Goal: Information Seeking & Learning: Learn about a topic

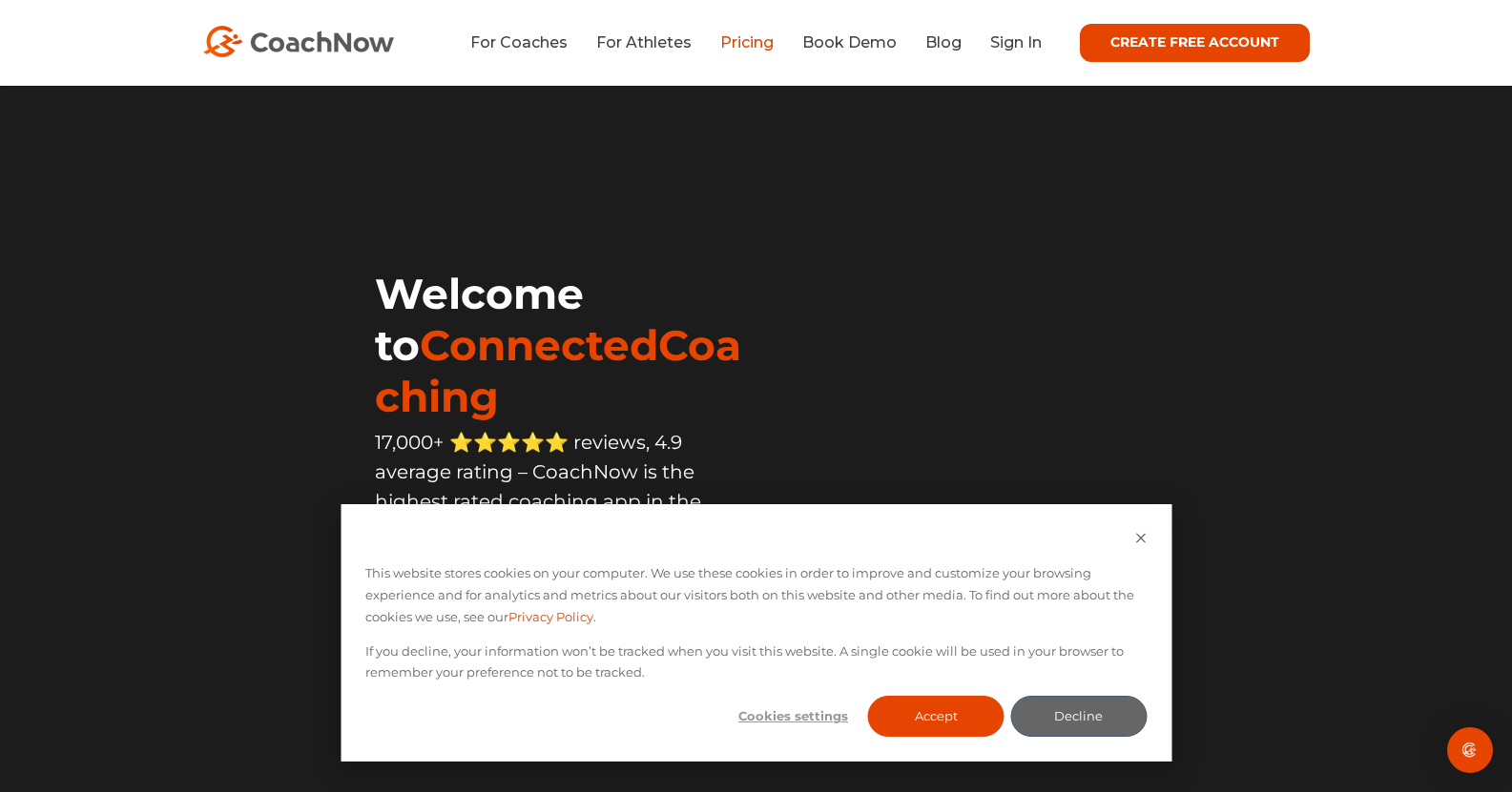
click at [747, 38] on link "Pricing" at bounding box center [747, 42] width 53 height 18
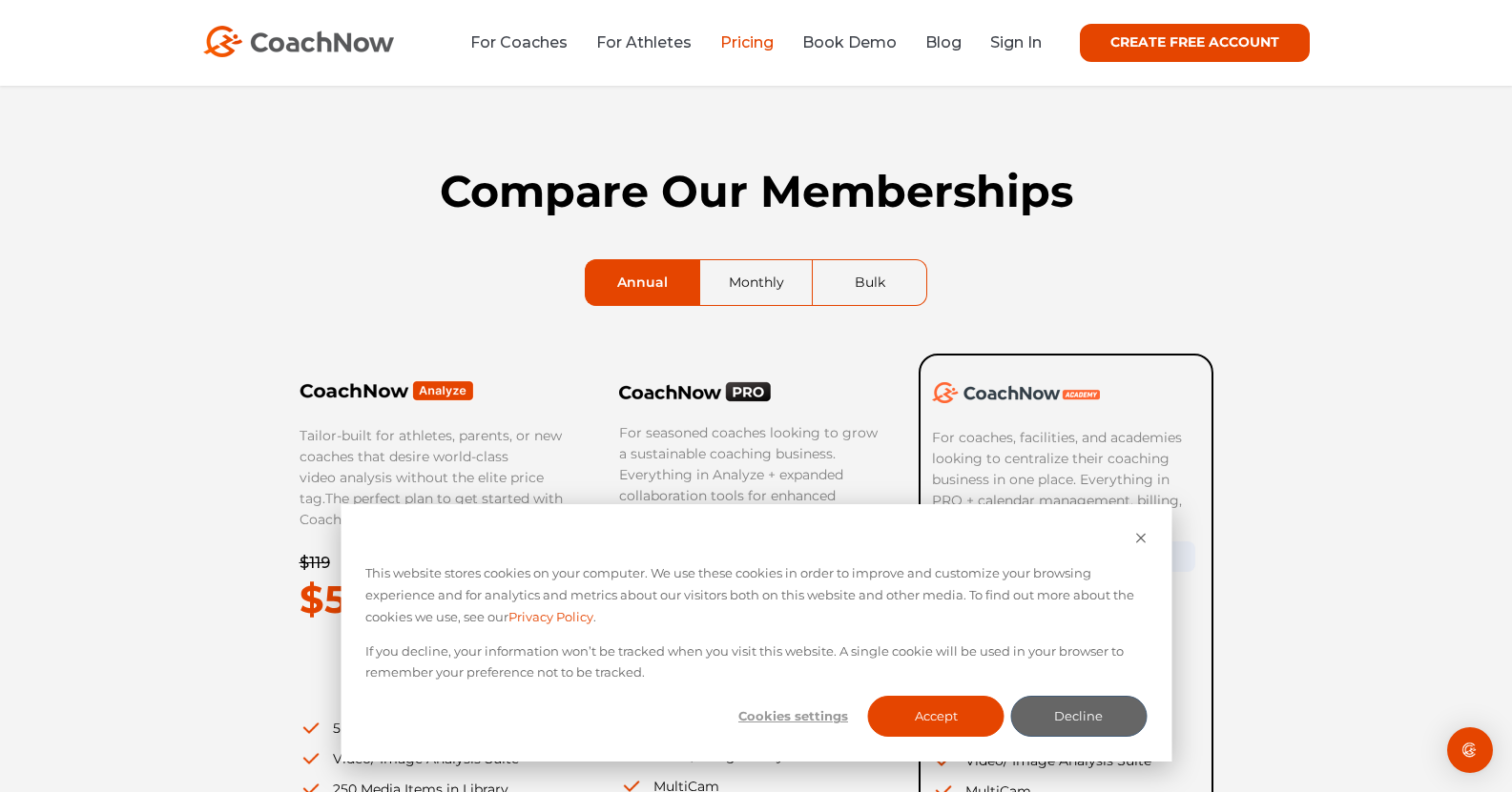
click at [781, 292] on link "Monthly" at bounding box center [756, 283] width 113 height 45
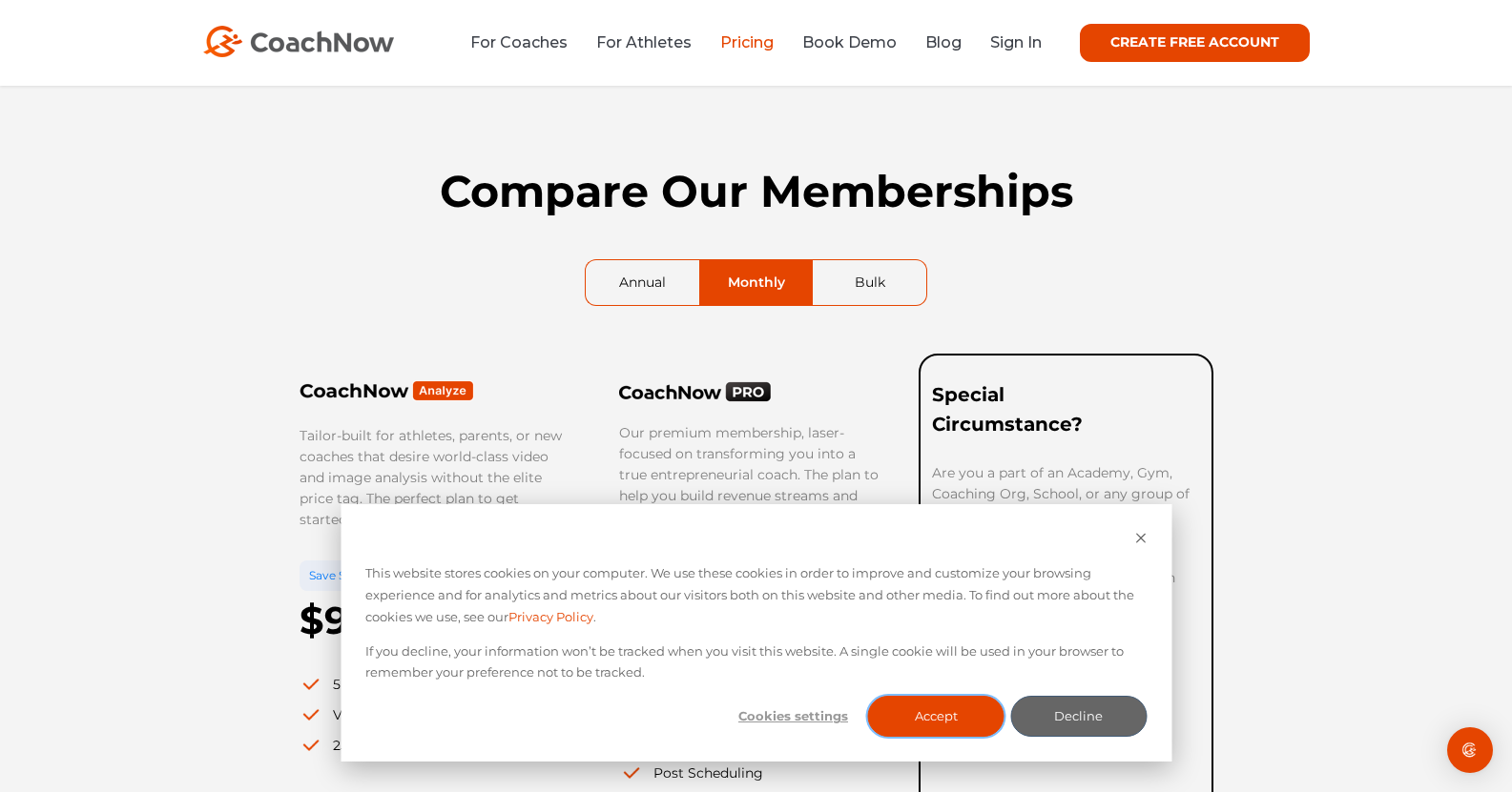
click at [982, 714] on button "Accept" at bounding box center [936, 716] width 137 height 41
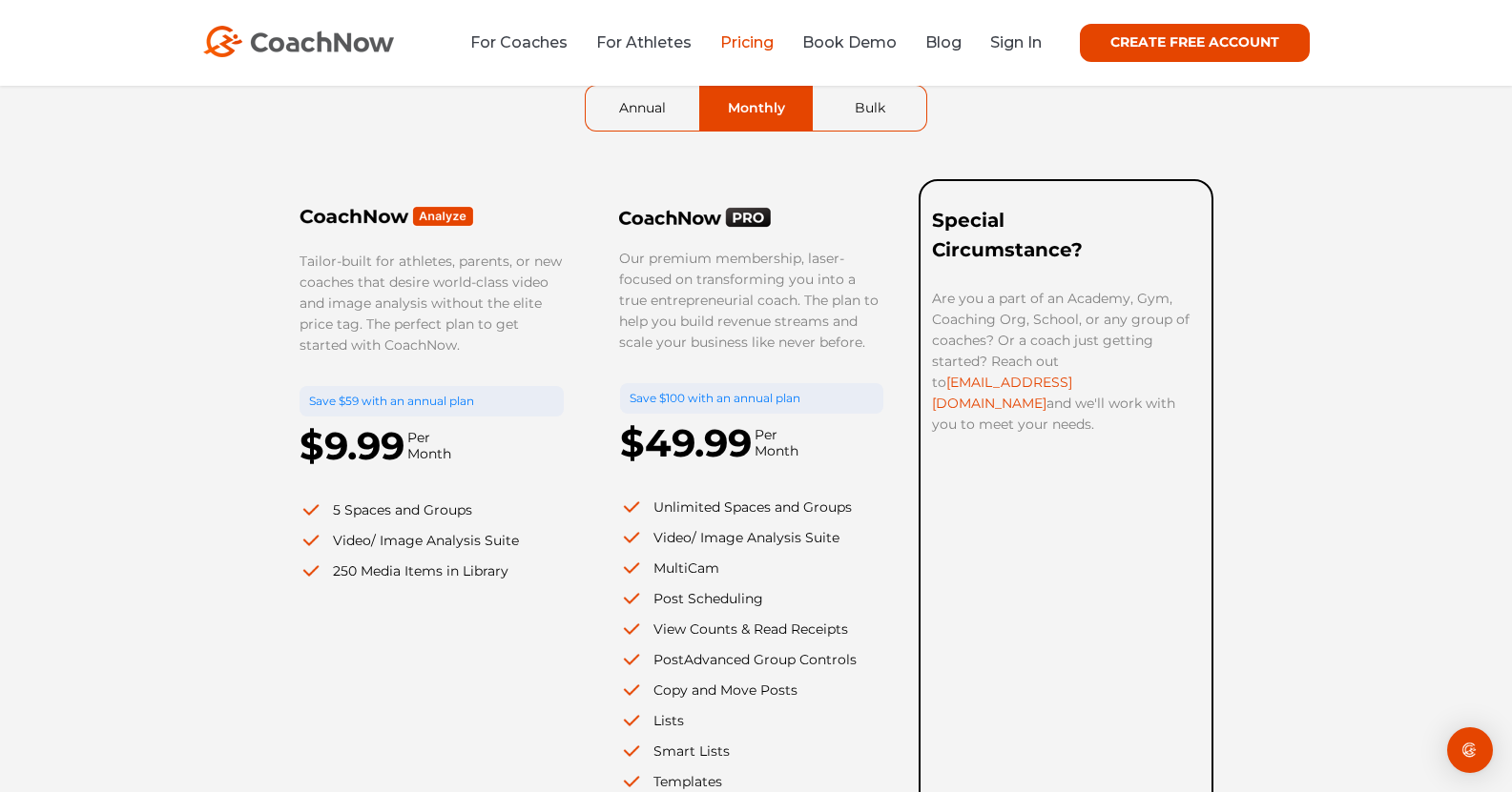
scroll to position [191, 0]
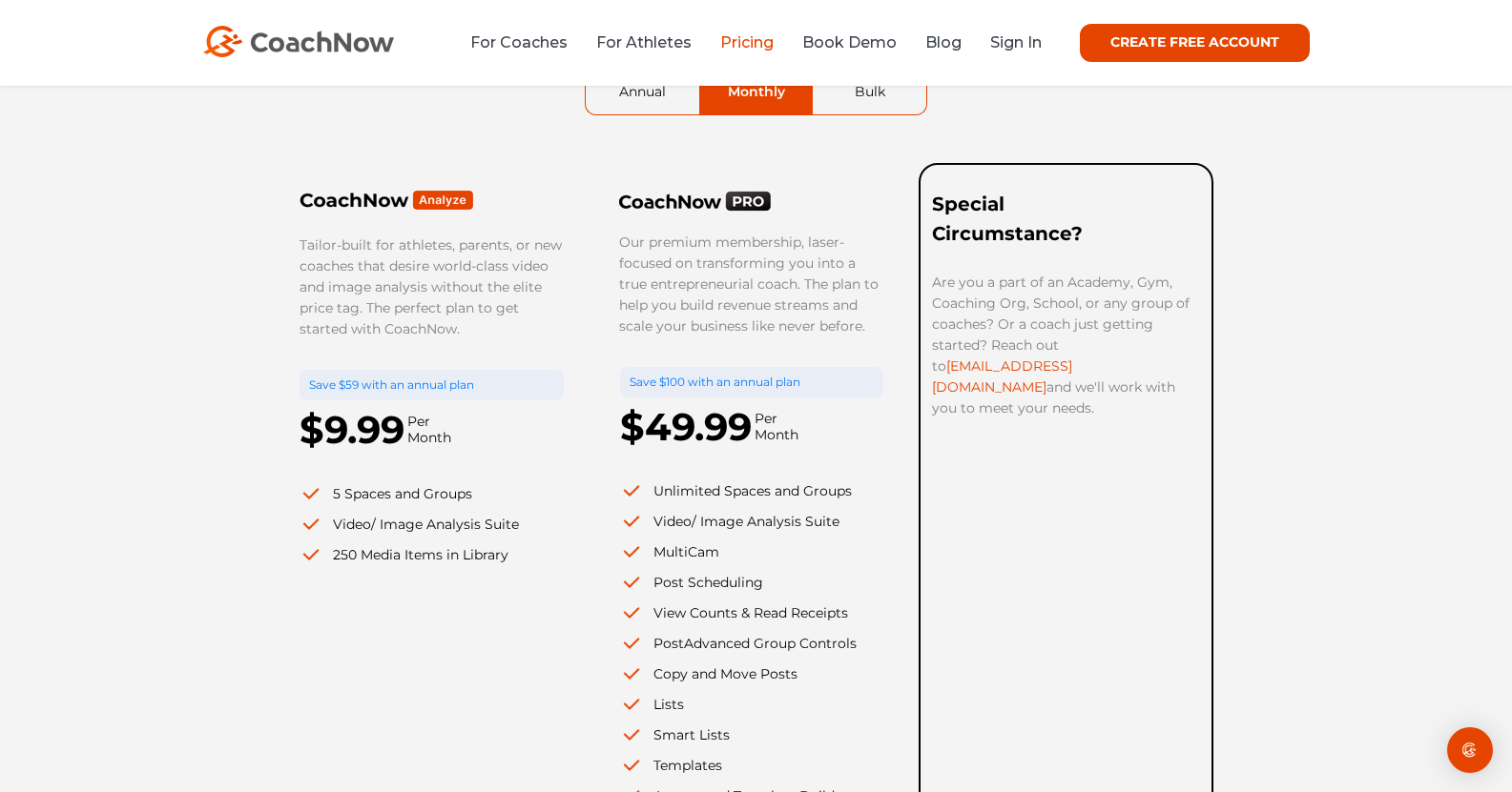
click at [869, 624] on ul "Unlimited Spaces and Groups Video/ Image Analysis Suite MultiCam Post Schedulin…" at bounding box center [751, 674] width 263 height 387
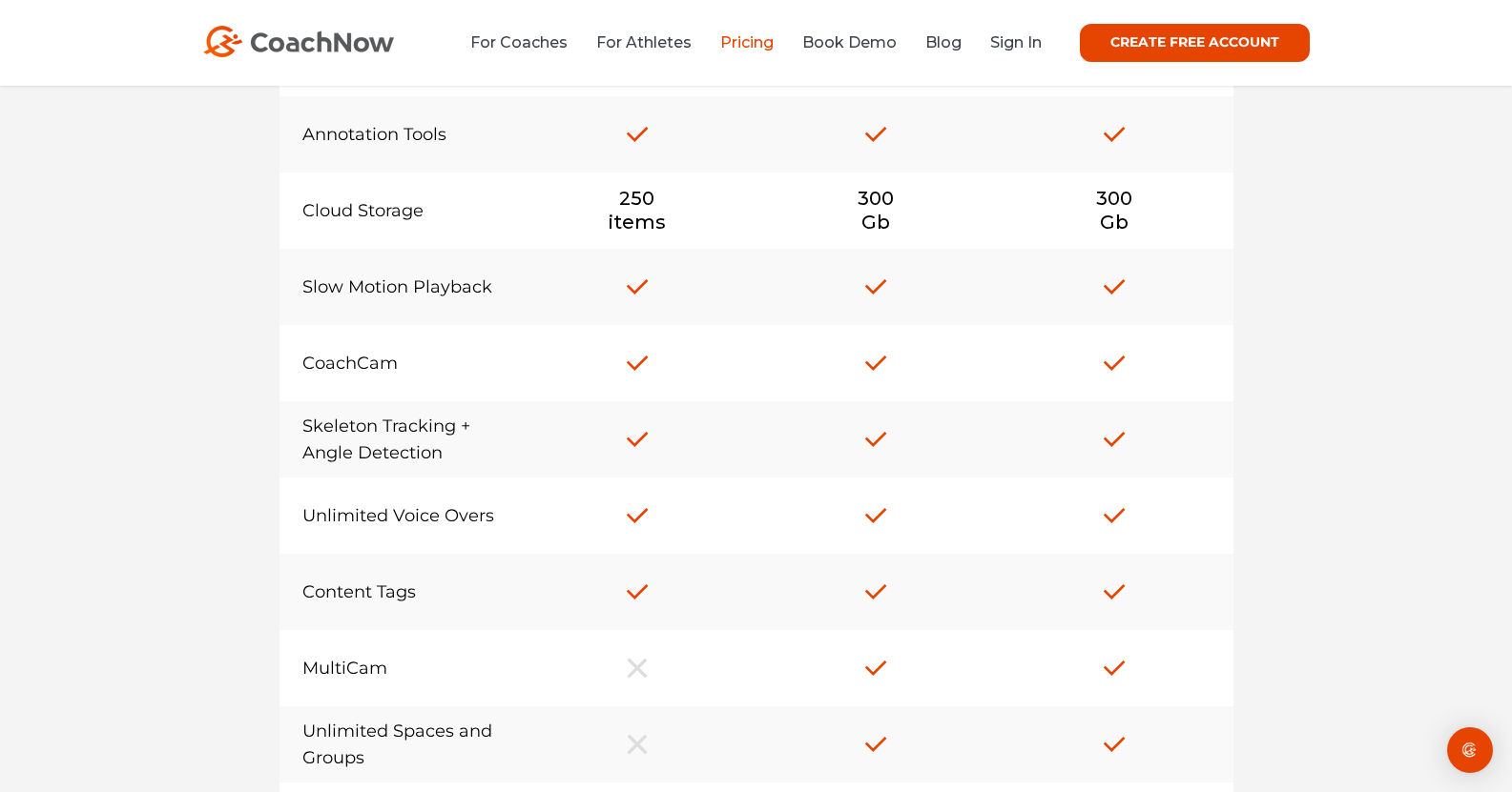
scroll to position [1144, 0]
click at [429, 427] on div "Skeleton Tracking + Angle Detection" at bounding box center [399, 439] width 239 height 77
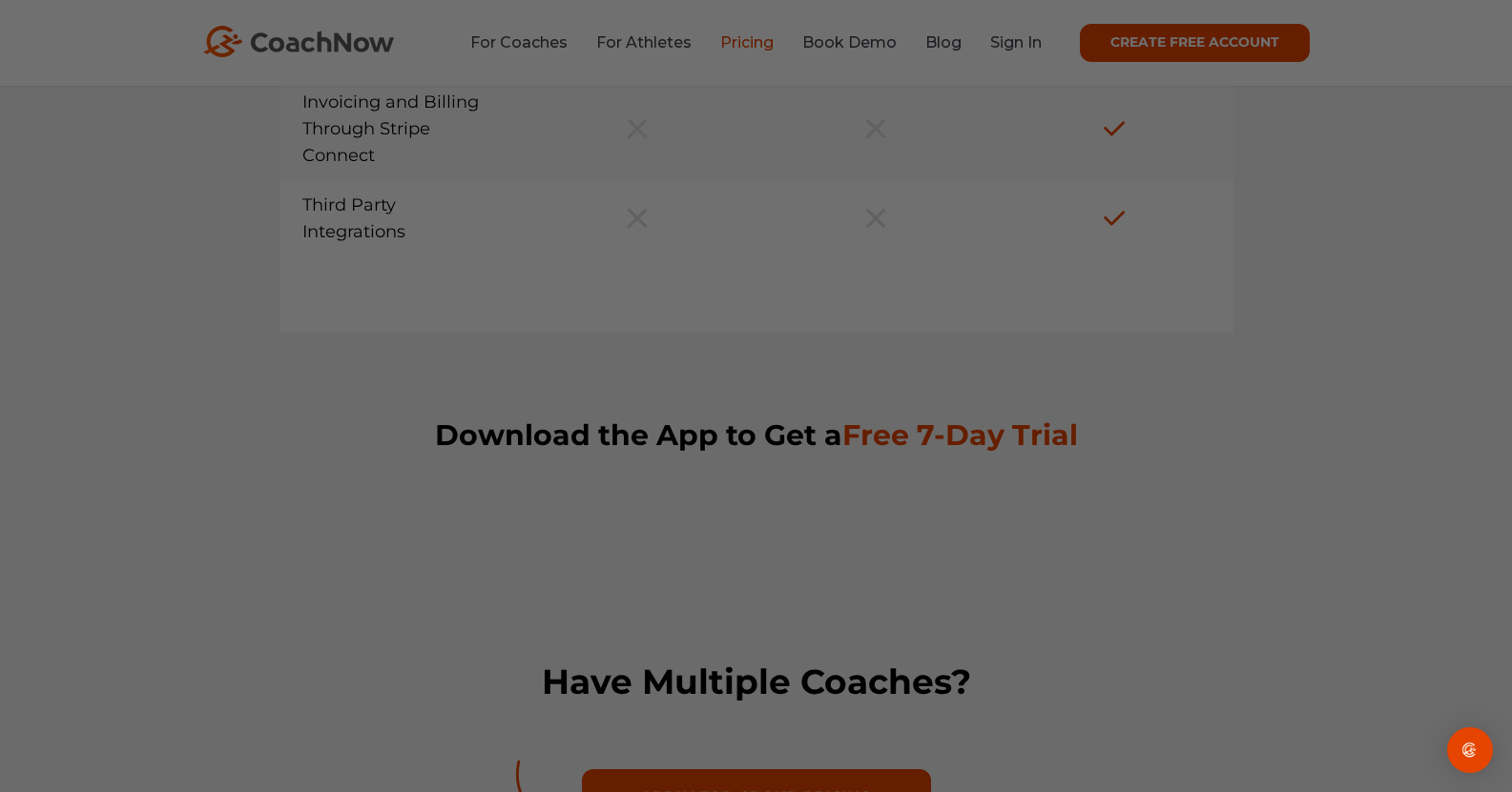
scroll to position [2575, 0]
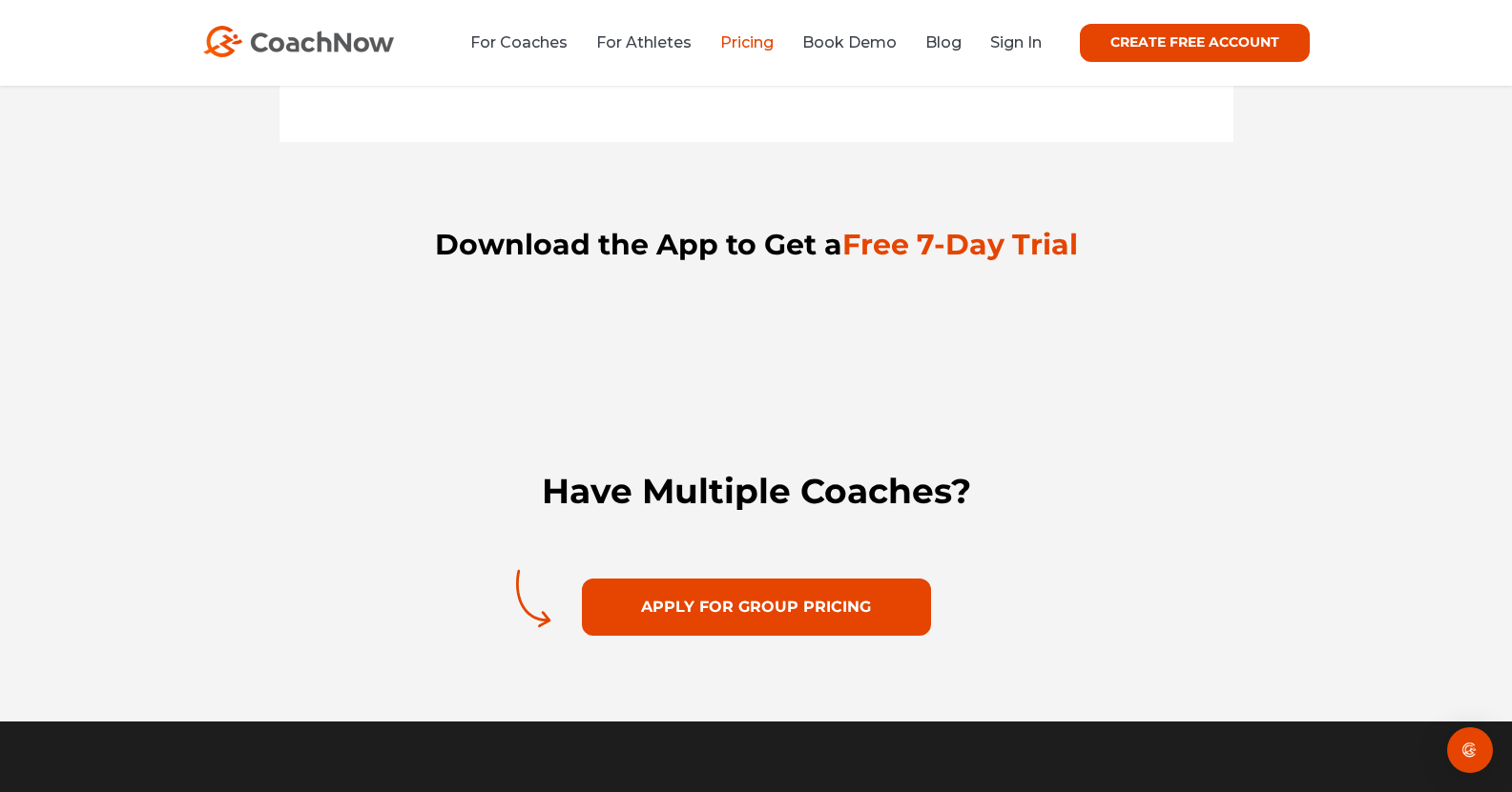
click at [1510, 577] on div "Have Multiple Coaches? Apply For Group Pricing" at bounding box center [756, 573] width 1512 height 299
click at [1468, 759] on img "Open Intercom Messenger" at bounding box center [1470, 750] width 25 height 25
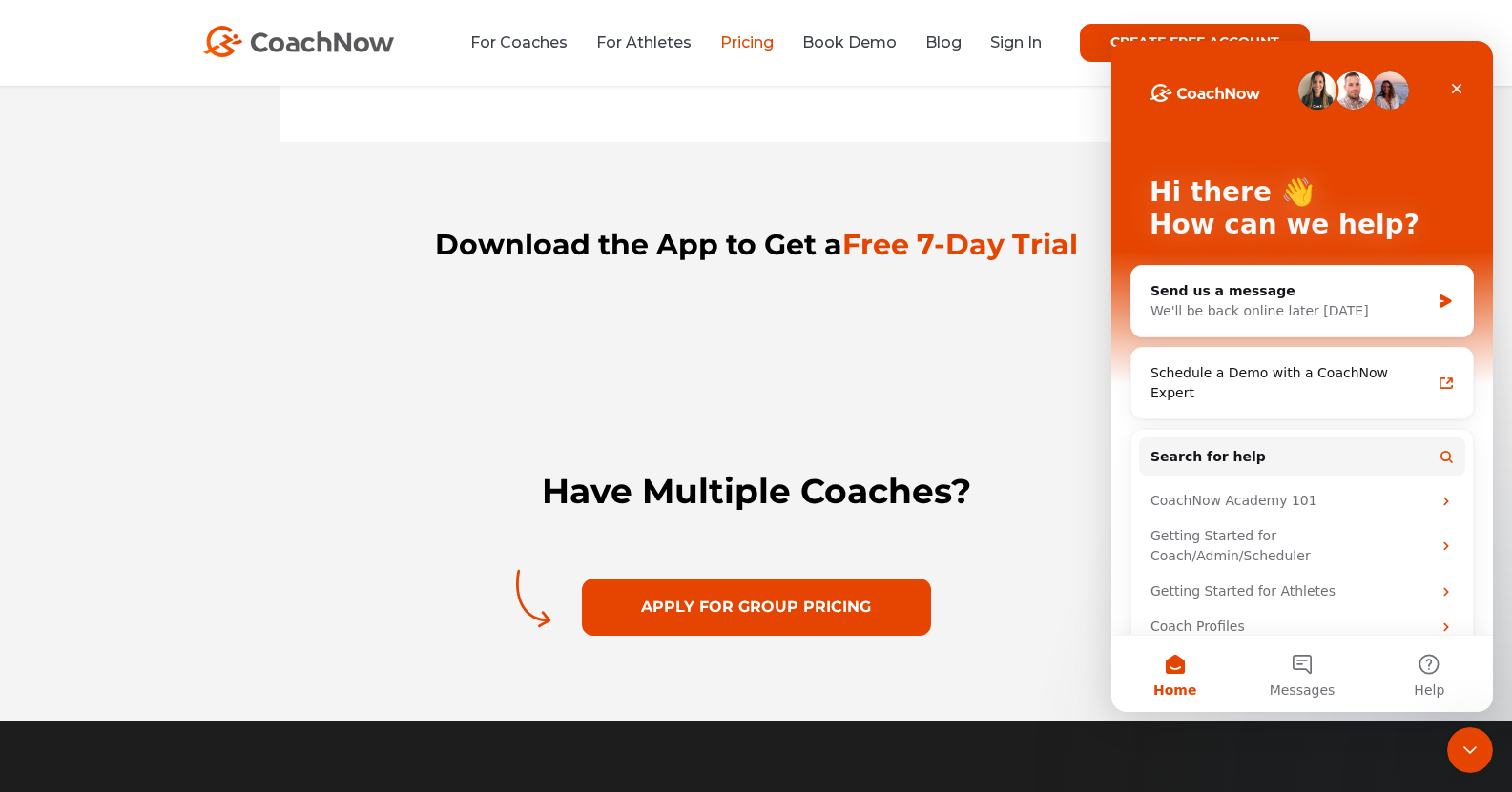
scroll to position [0, 0]
click at [1461, 756] on icon "Close Intercom Messenger" at bounding box center [1467, 747] width 23 height 23
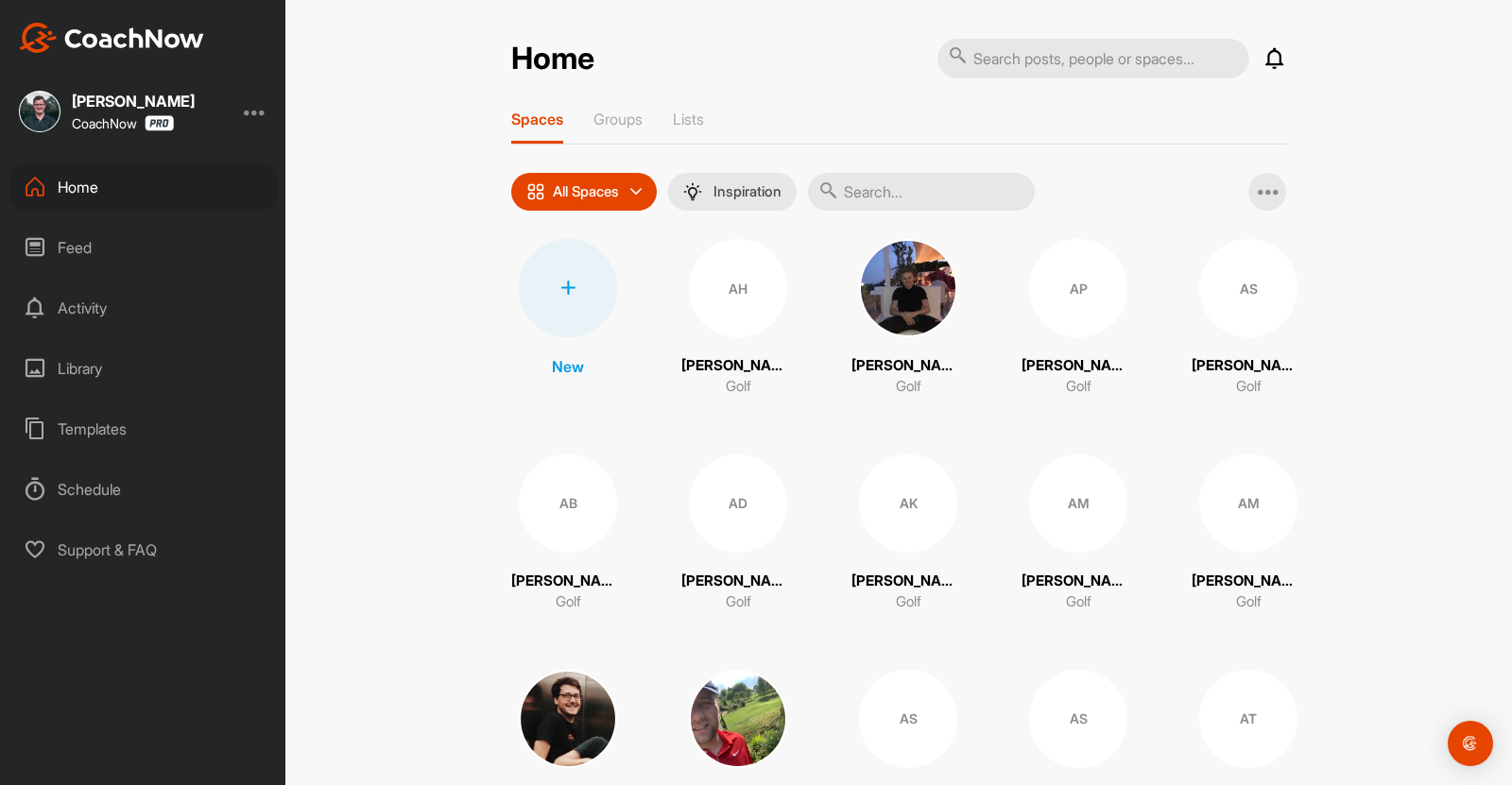
click at [121, 543] on div "Support & FAQ" at bounding box center [143, 550] width 266 height 47
